Goal: Information Seeking & Learning: Learn about a topic

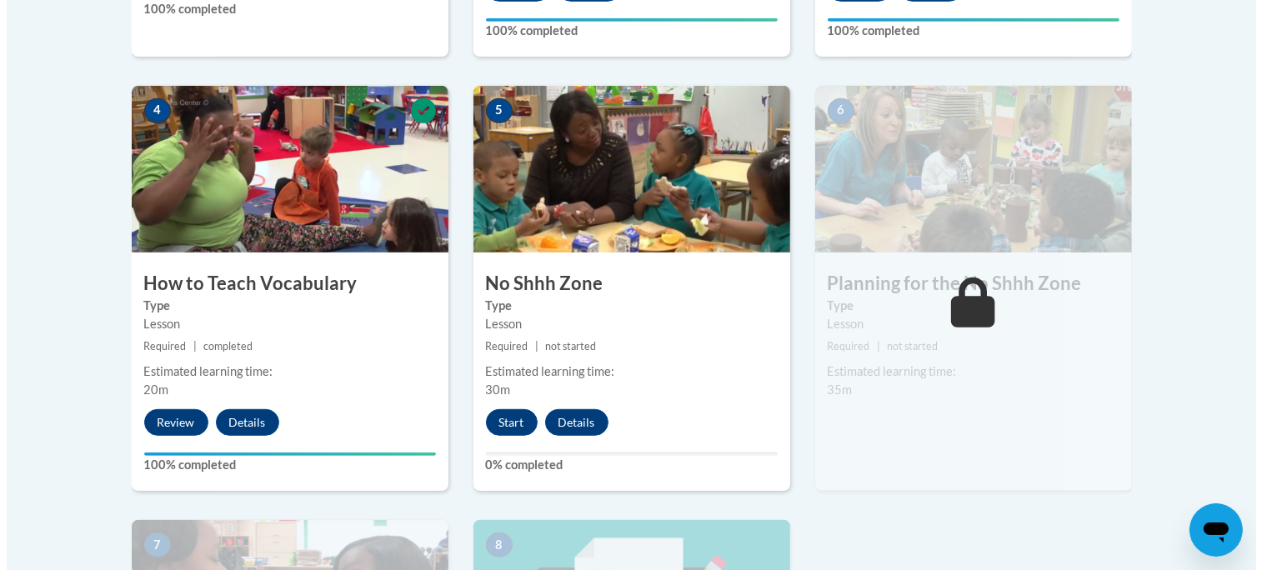
scroll to position [942, 0]
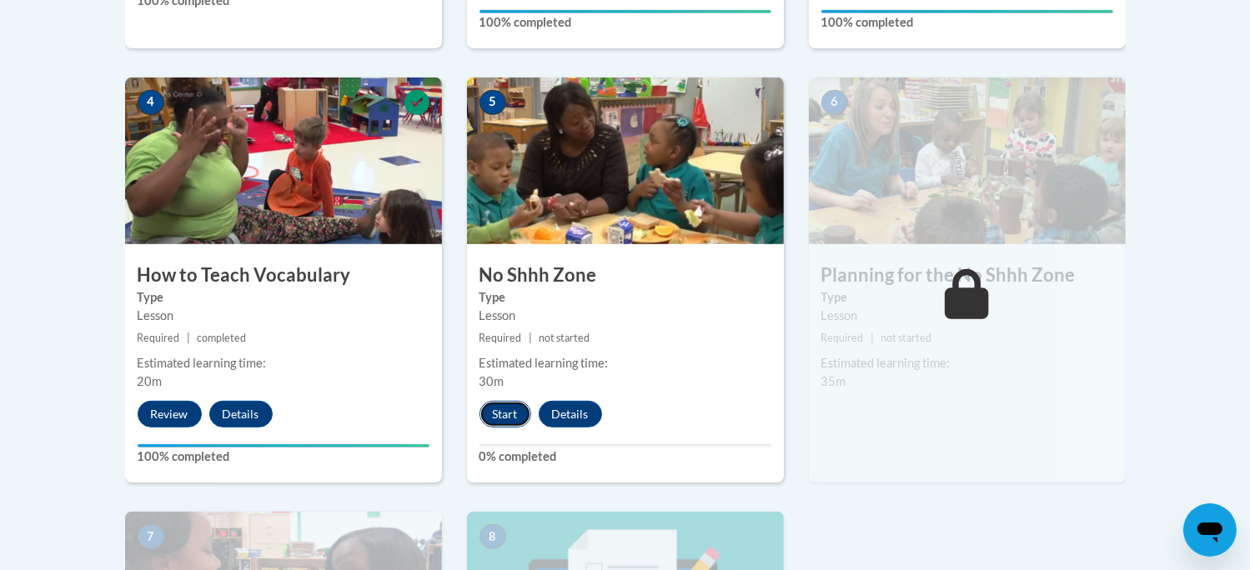
click at [499, 405] on button "Start" at bounding box center [505, 414] width 52 height 27
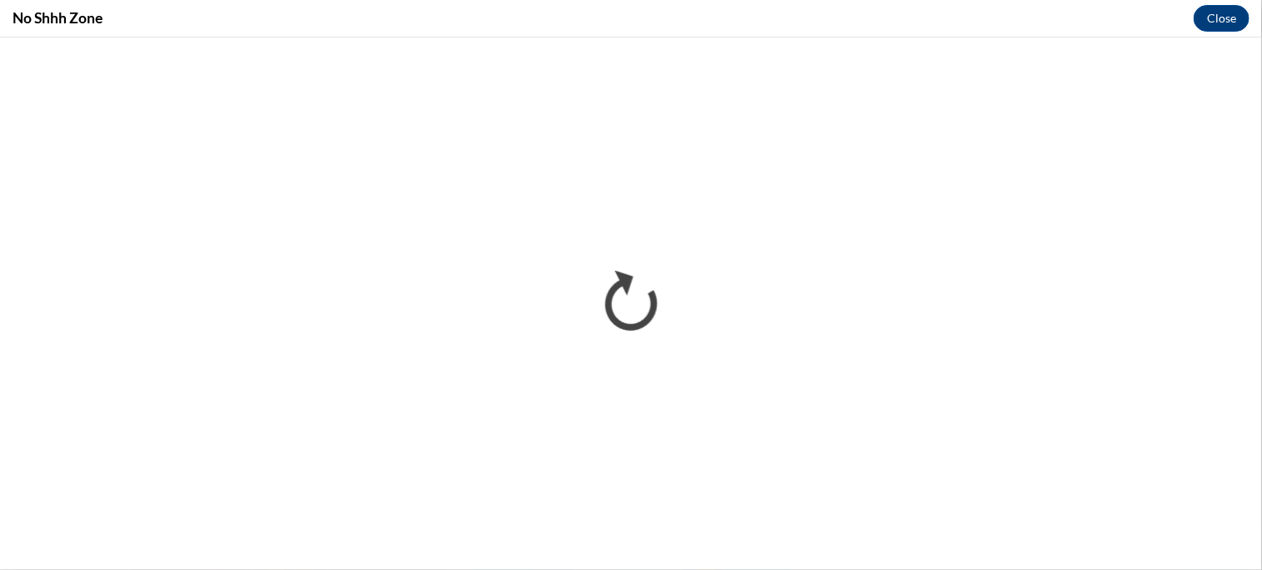
scroll to position [0, 0]
